Goal: Check status: Check status

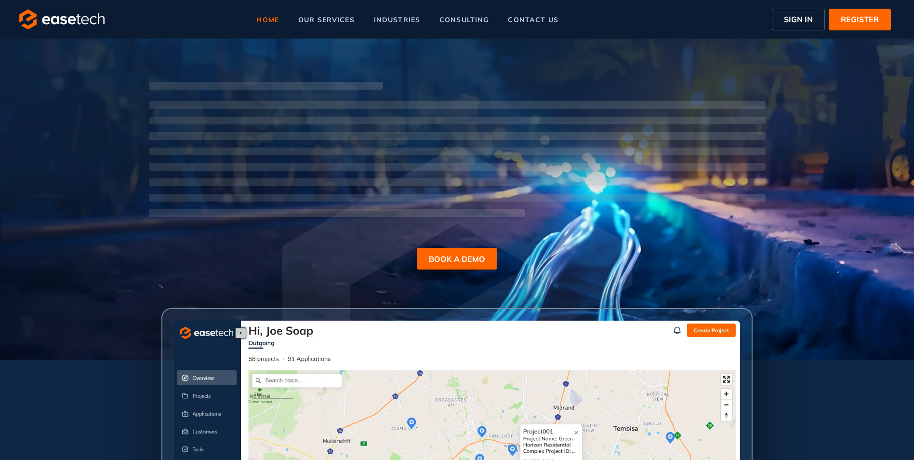
click at [791, 19] on span "SIGN IN" at bounding box center [798, 19] width 29 height 12
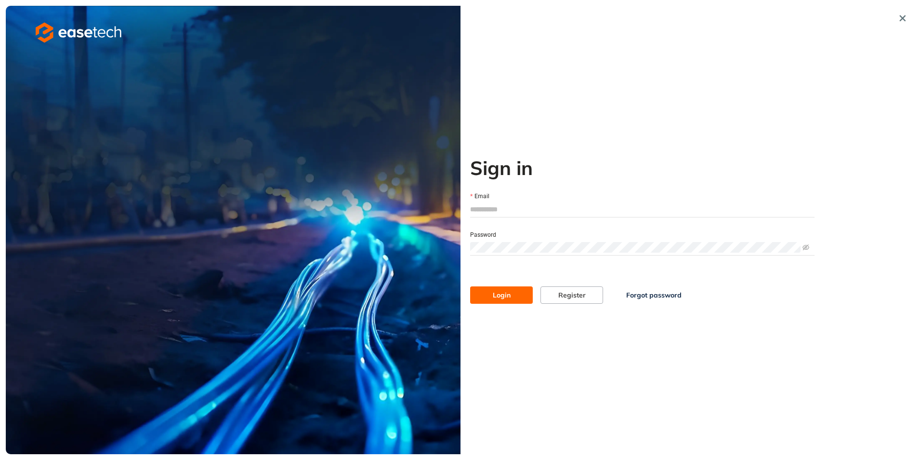
type input "**********"
click at [522, 290] on button "Login" at bounding box center [501, 294] width 63 height 17
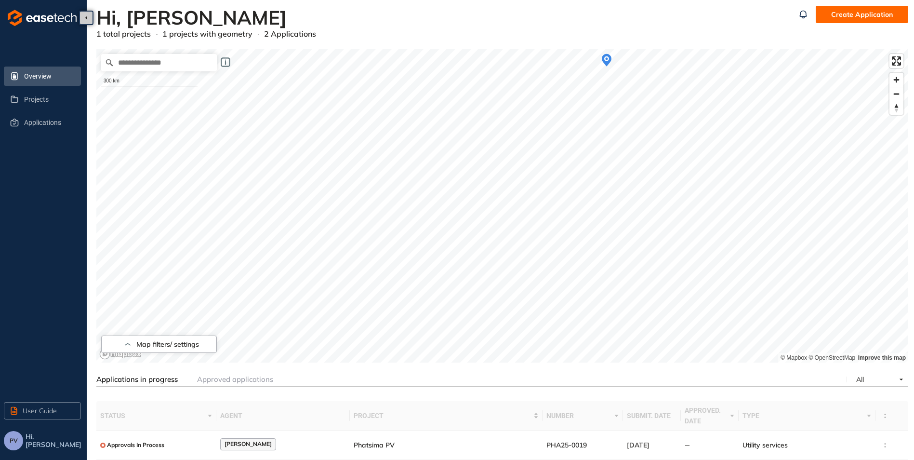
click at [611, 64] on icon "Map marker" at bounding box center [607, 60] width 10 height 15
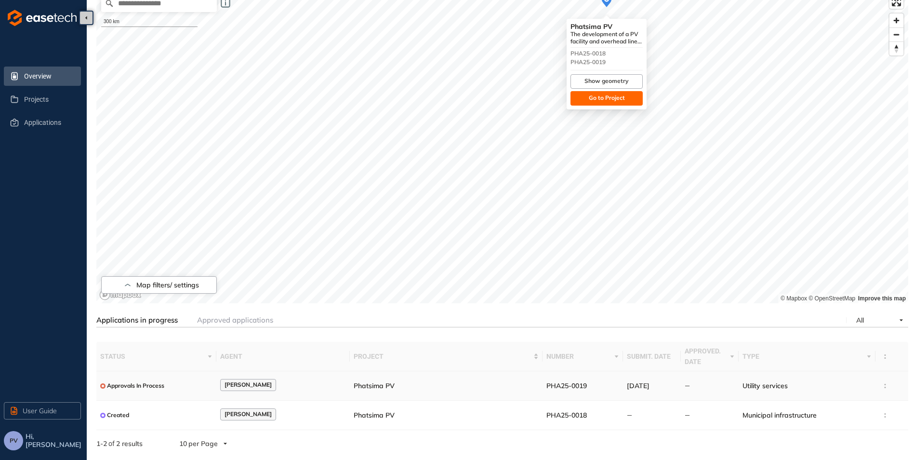
click at [133, 391] on div "Approvals In Process" at bounding box center [132, 386] width 64 height 12
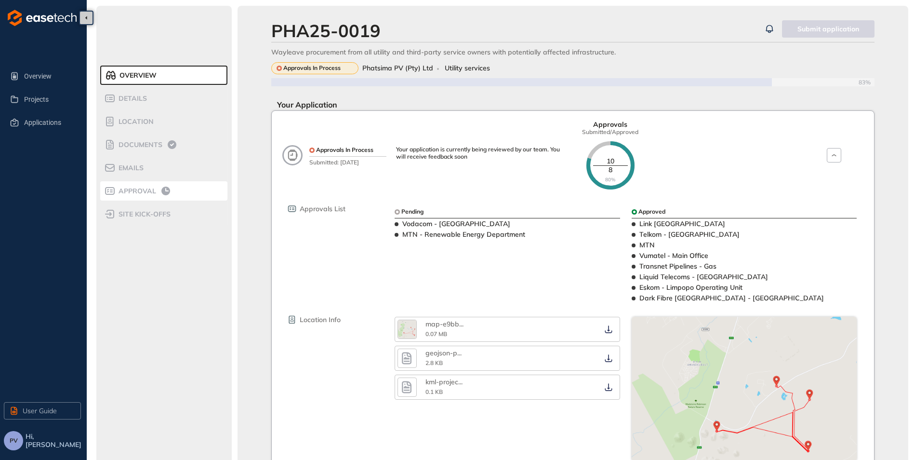
click at [133, 193] on span "Approval" at bounding box center [136, 191] width 40 height 8
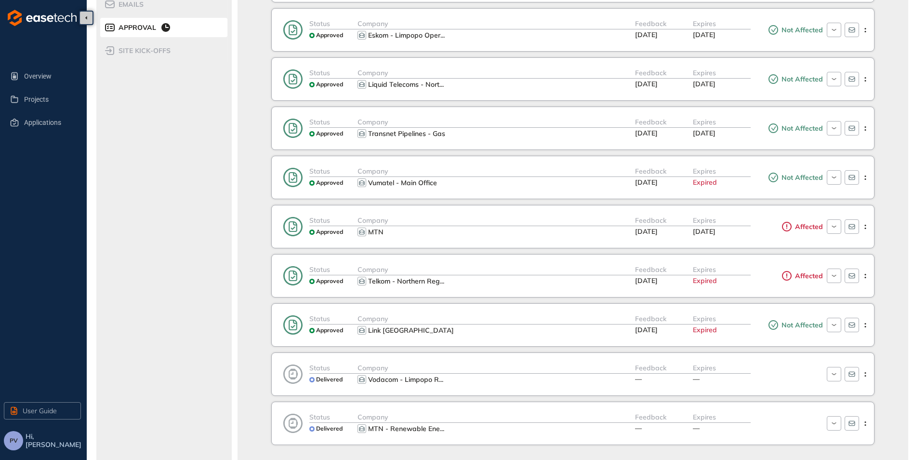
scroll to position [163, 0]
click at [835, 327] on icon "button" at bounding box center [833, 325] width 9 height 8
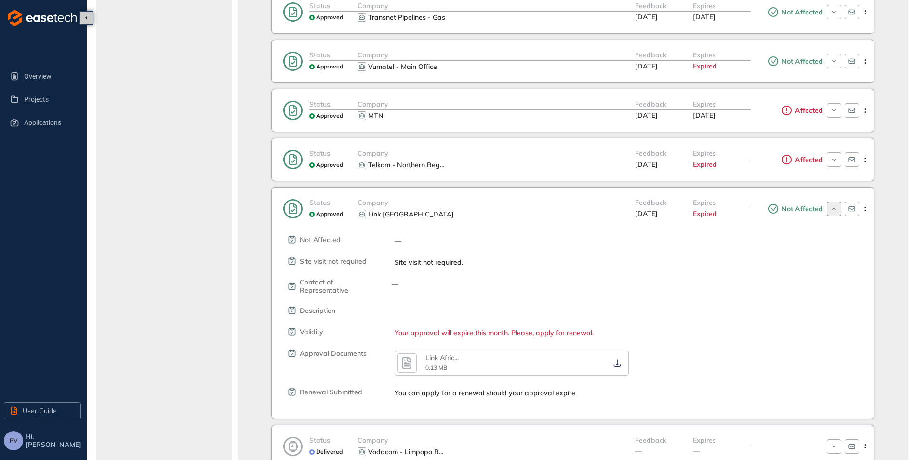
scroll to position [280, 0]
drag, startPoint x: 412, startPoint y: 319, endPoint x: 631, endPoint y: 326, distance: 219.3
click at [631, 326] on div "Not Affected — Site visit not required Site visit not required. Contact of Repr…" at bounding box center [580, 308] width 588 height 177
click at [631, 328] on div "Your approval will expire this month. Please, apply for renewal." at bounding box center [632, 332] width 474 height 8
drag, startPoint x: 586, startPoint y: 318, endPoint x: 342, endPoint y: 314, distance: 243.8
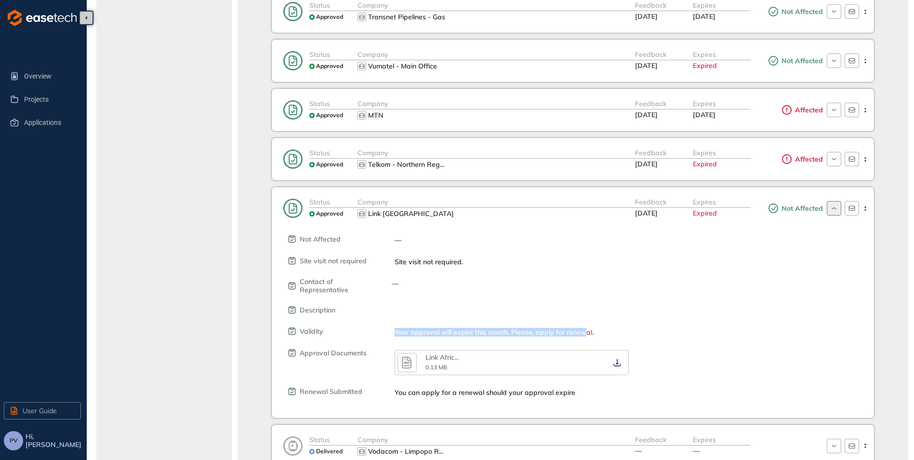
click at [342, 314] on div "Not Affected — Site visit not required Site visit not required. Contact of Repr…" at bounding box center [580, 308] width 588 height 177
click at [647, 305] on div "Description" at bounding box center [577, 310] width 582 height 10
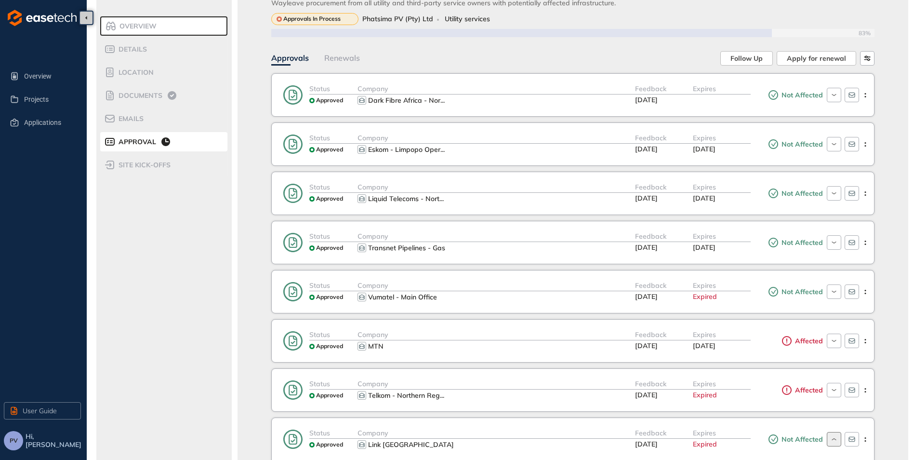
scroll to position [0, 0]
